Goal: Task Accomplishment & Management: Use online tool/utility

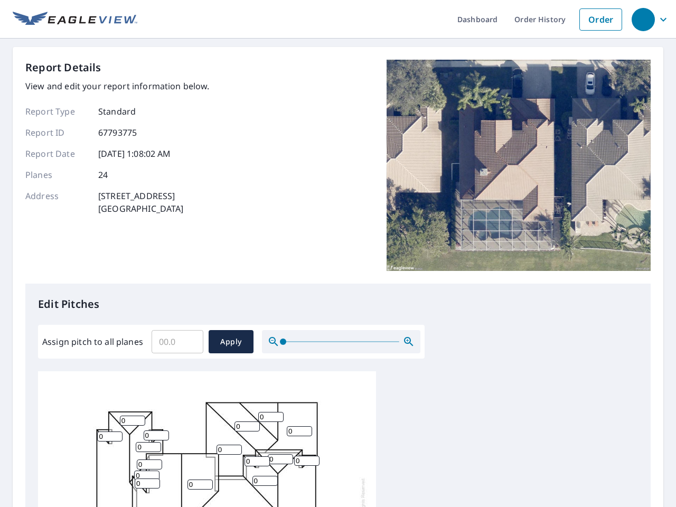
click at [338, 254] on div "Report Details View and edit your report information below. Report Type Standar…" at bounding box center [337, 172] width 625 height 224
click at [643, 19] on div "button" at bounding box center [643, 19] width 23 height 23
click at [177, 342] on input "Assign pitch to all planes" at bounding box center [178, 342] width 52 height 30
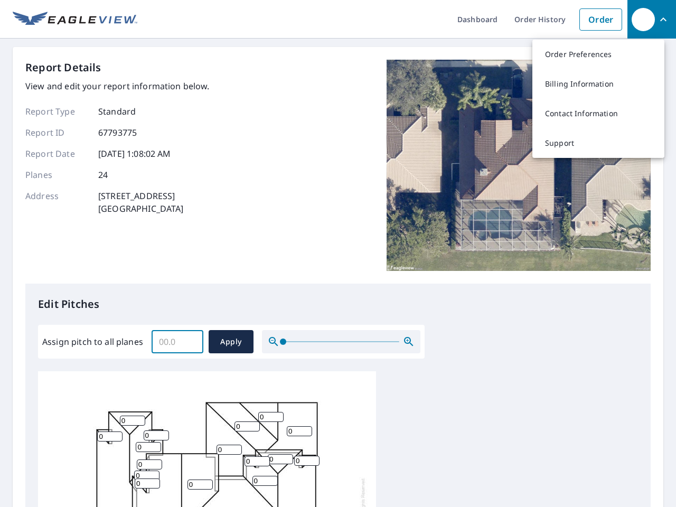
click at [231, 342] on span "Apply" at bounding box center [231, 341] width 28 height 13
click at [409, 342] on icon "button" at bounding box center [408, 341] width 13 height 13
